Goal: Task Accomplishment & Management: Complete application form

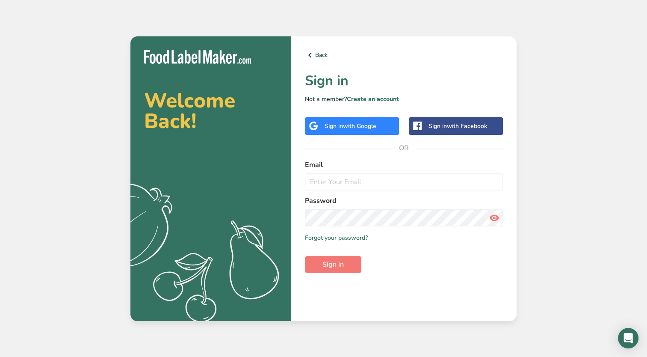
type input "[PERSON_NAME][EMAIL_ADDRESS][DOMAIN_NAME]"
click at [339, 260] on span "Sign in" at bounding box center [332, 264] width 21 height 10
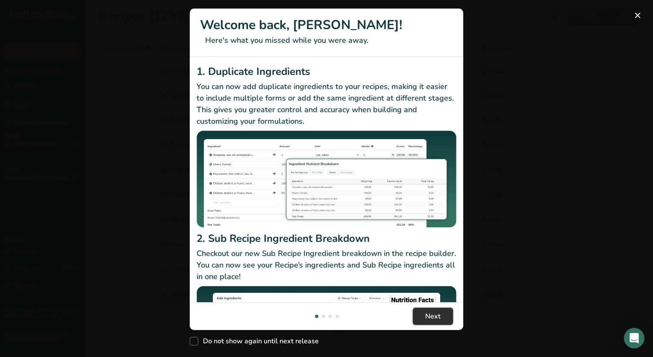
click at [426, 314] on span "Next" at bounding box center [432, 316] width 15 height 10
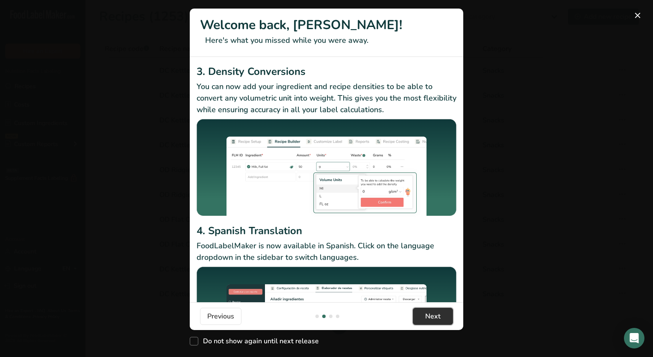
click at [430, 314] on span "Next" at bounding box center [432, 316] width 15 height 10
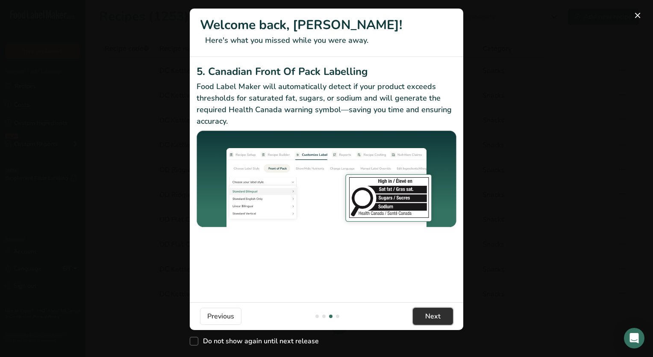
click at [433, 317] on span "Next" at bounding box center [432, 316] width 15 height 10
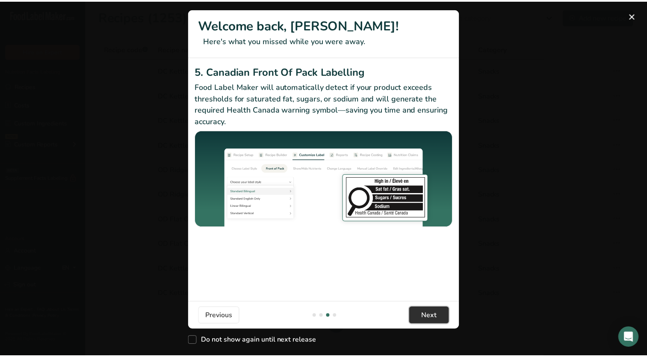
scroll to position [0, 821]
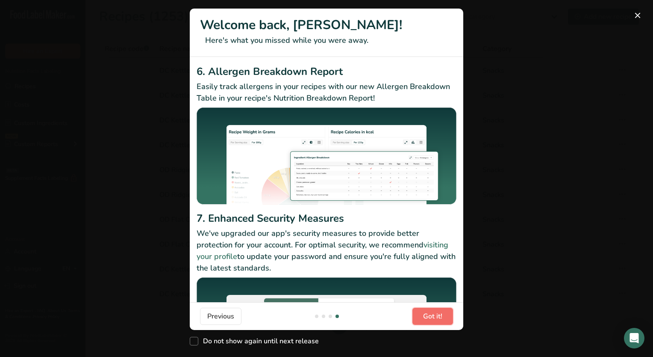
click at [431, 315] on span "Got it!" at bounding box center [432, 316] width 19 height 10
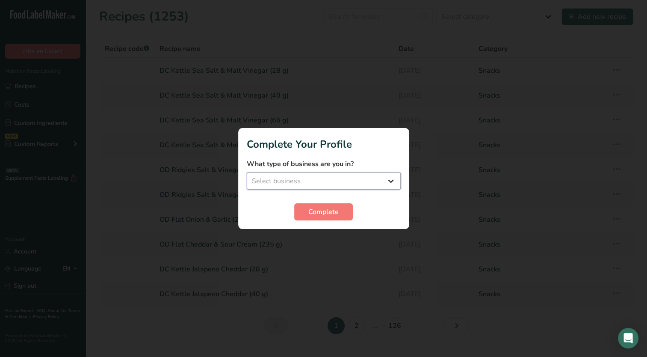
click at [394, 181] on select "Select business Packaged Food Manufacturer Restaurant & Cafe Bakery Meal Plans …" at bounding box center [324, 180] width 154 height 17
select select "1"
click at [247, 172] on select "Select business Packaged Food Manufacturer Restaurant & Cafe Bakery Meal Plans …" at bounding box center [324, 180] width 154 height 17
click at [338, 210] on span "Complete" at bounding box center [323, 212] width 30 height 10
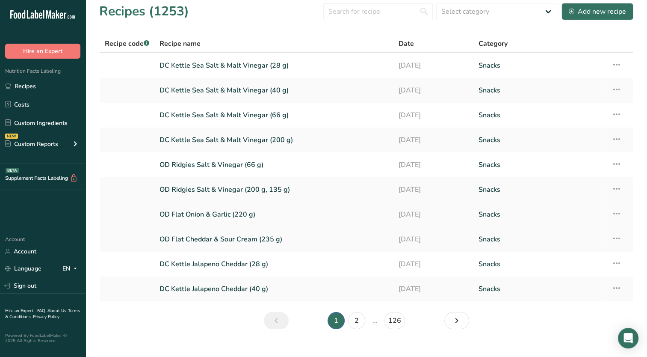
scroll to position [0, 0]
